Goal: Information Seeking & Learning: Check status

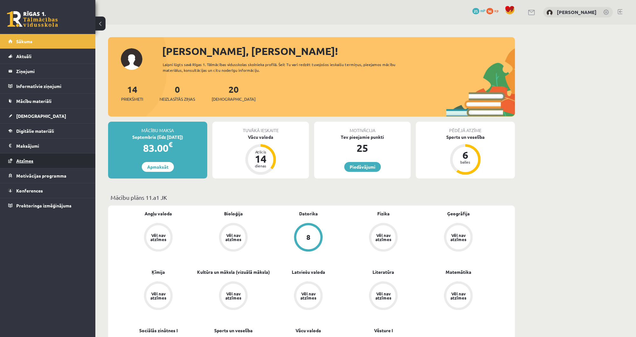
click at [45, 161] on link "Atzīmes" at bounding box center [47, 160] width 79 height 15
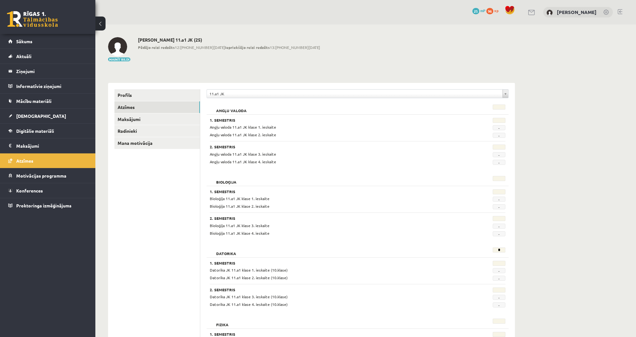
click at [219, 99] on div "**********" at bounding box center [357, 95] width 302 height 12
click at [499, 198] on span "-" at bounding box center [498, 199] width 13 height 5
click at [146, 98] on link "Profils" at bounding box center [156, 95] width 85 height 12
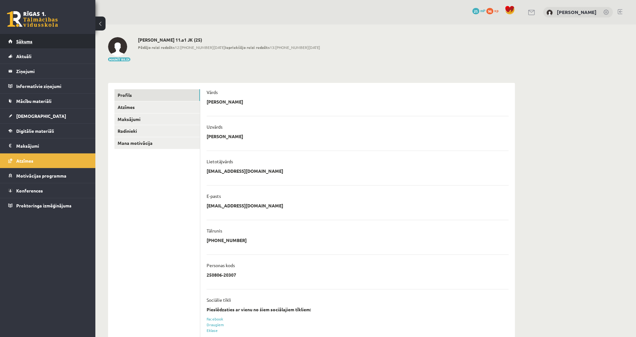
click at [61, 41] on link "Sākums" at bounding box center [47, 41] width 79 height 15
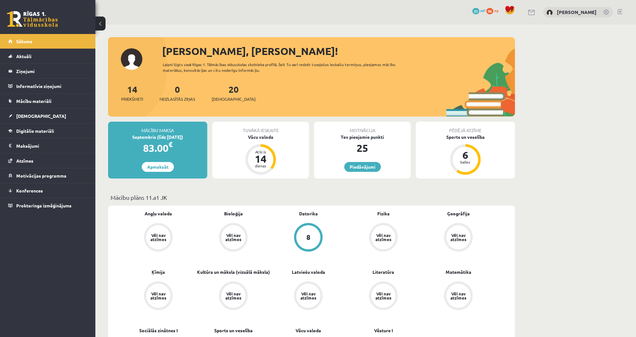
click at [479, 12] on span "25" at bounding box center [475, 11] width 7 height 6
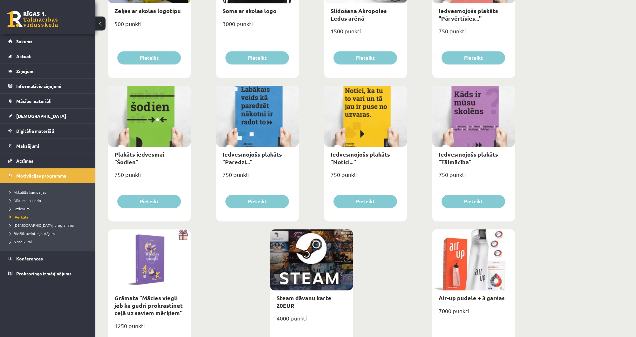
scroll to position [610, 0]
